Goal: Navigation & Orientation: Find specific page/section

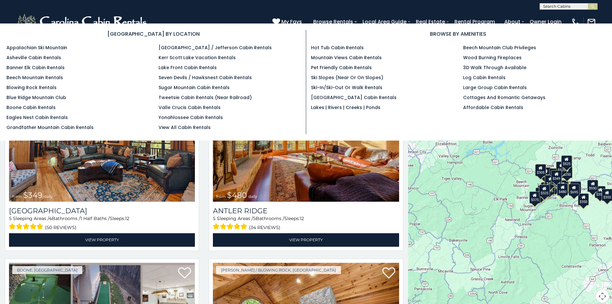
scroll to position [6, 0]
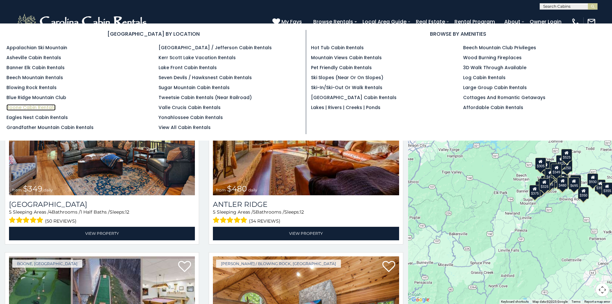
click at [10, 105] on link "Boone Cabin Rentals" at bounding box center [30, 107] width 49 height 6
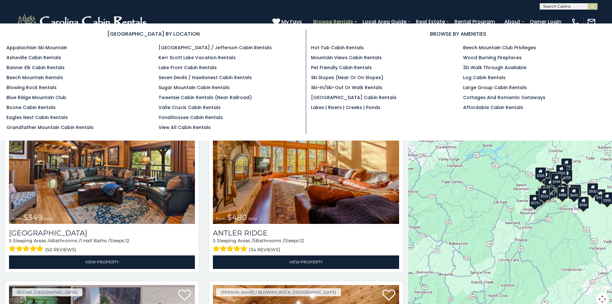
scroll to position [4, 0]
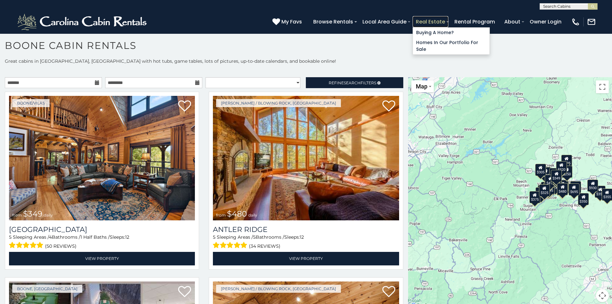
click at [414, 19] on link "Real Estate" at bounding box center [431, 21] width 36 height 11
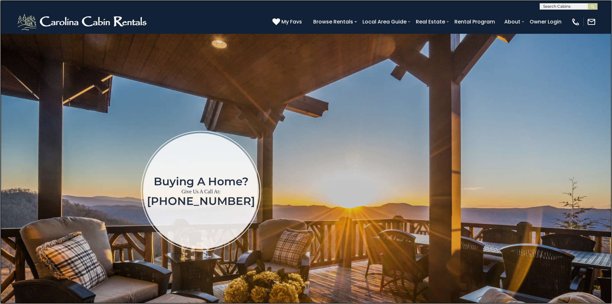
click at [24, 116] on link at bounding box center [306, 152] width 612 height 304
